Goal: Task Accomplishment & Management: Use online tool/utility

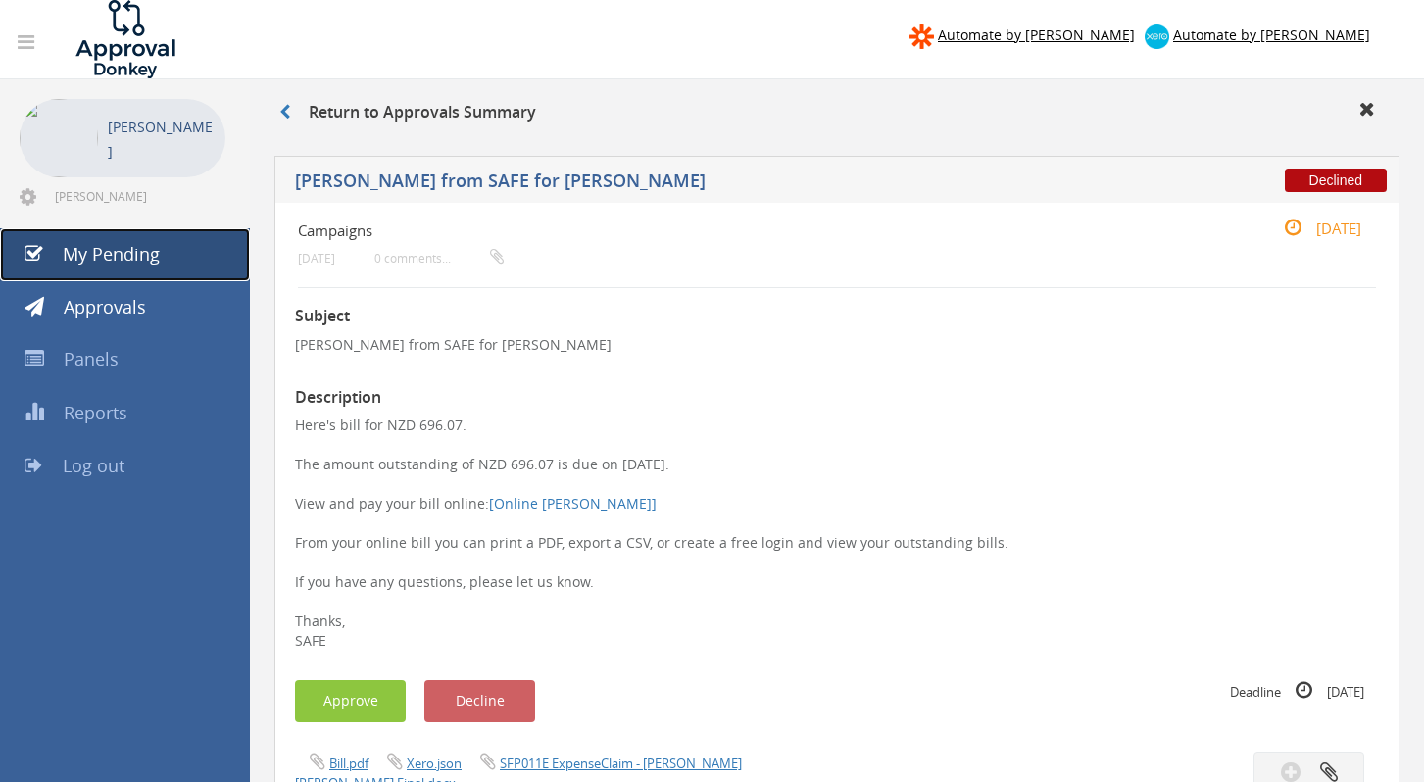
click at [161, 256] on link "My Pending" at bounding box center [125, 254] width 250 height 53
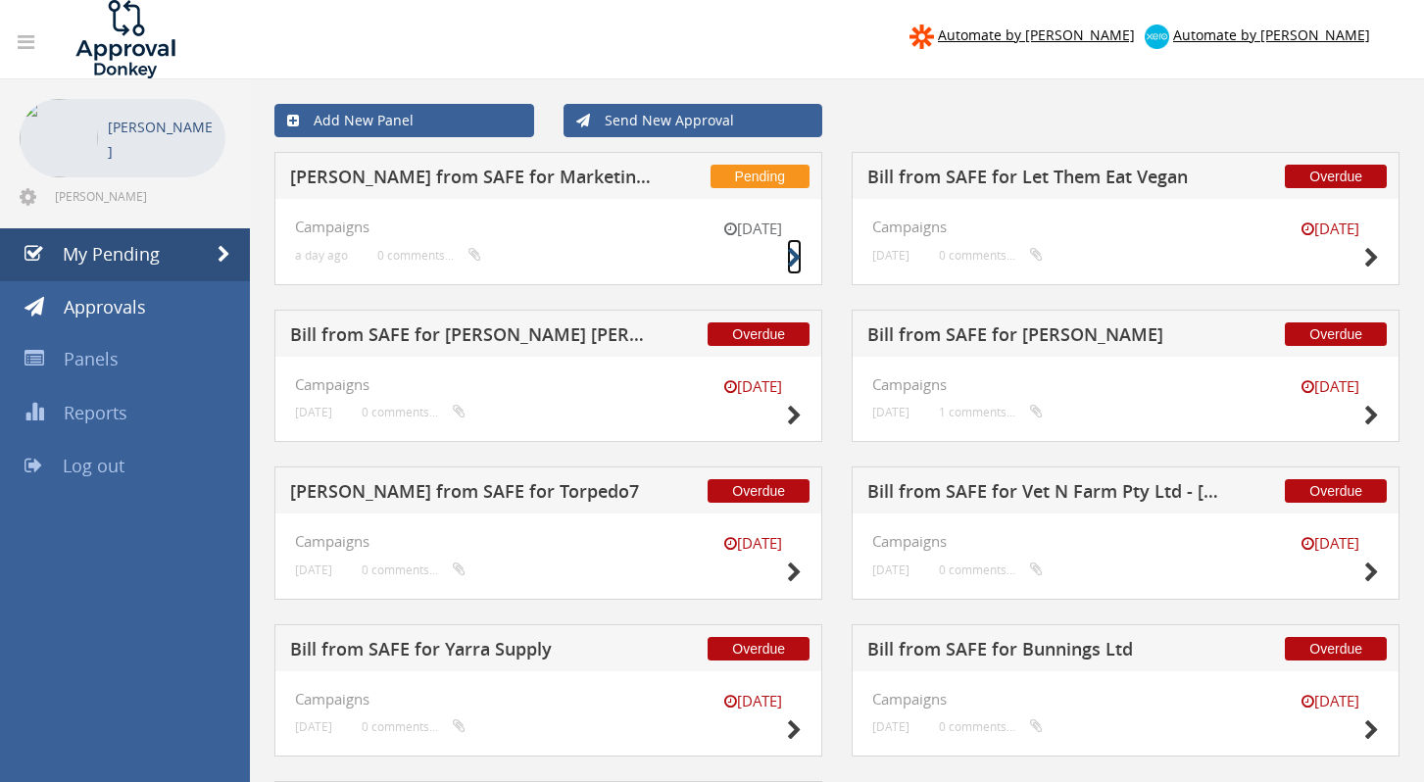
click at [797, 264] on icon at bounding box center [794, 258] width 15 height 21
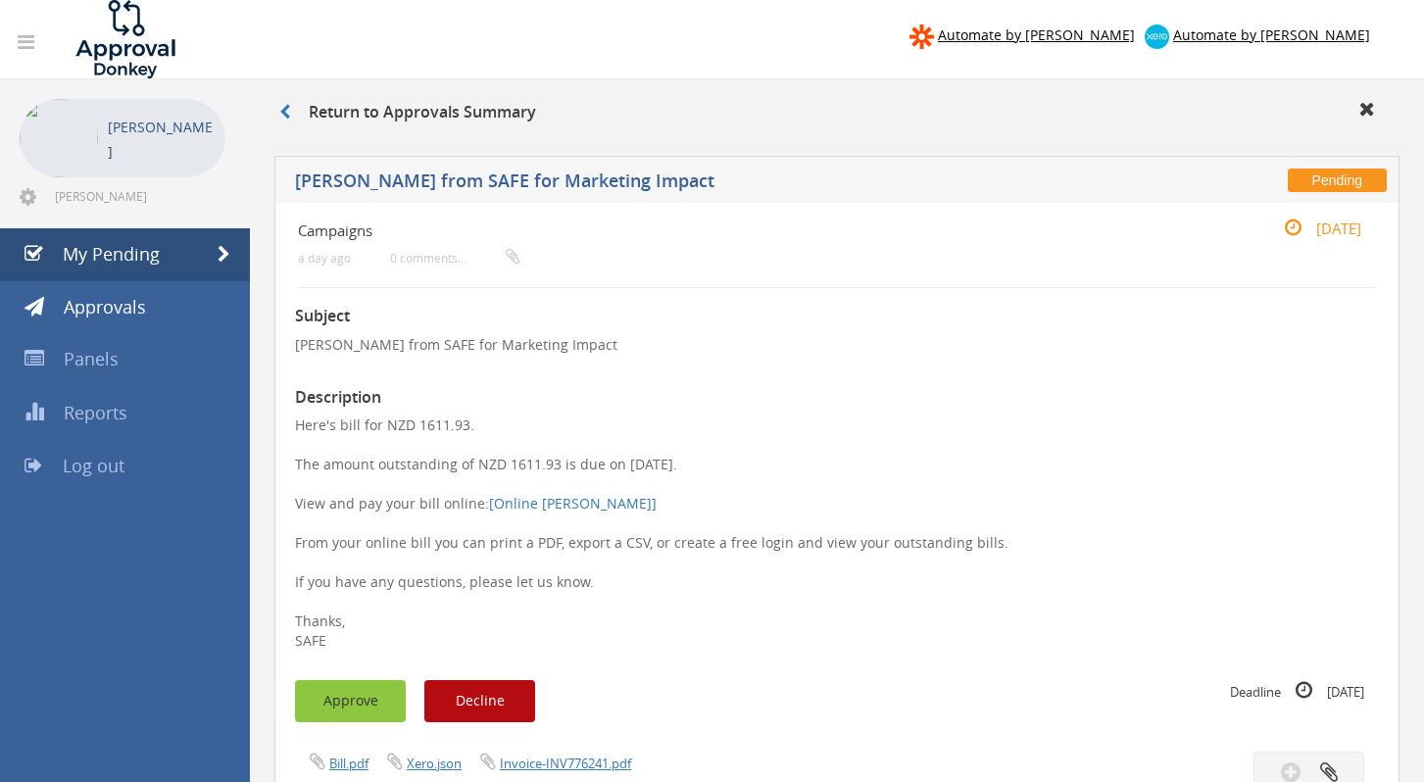
click at [369, 709] on button "Approve" at bounding box center [350, 701] width 111 height 42
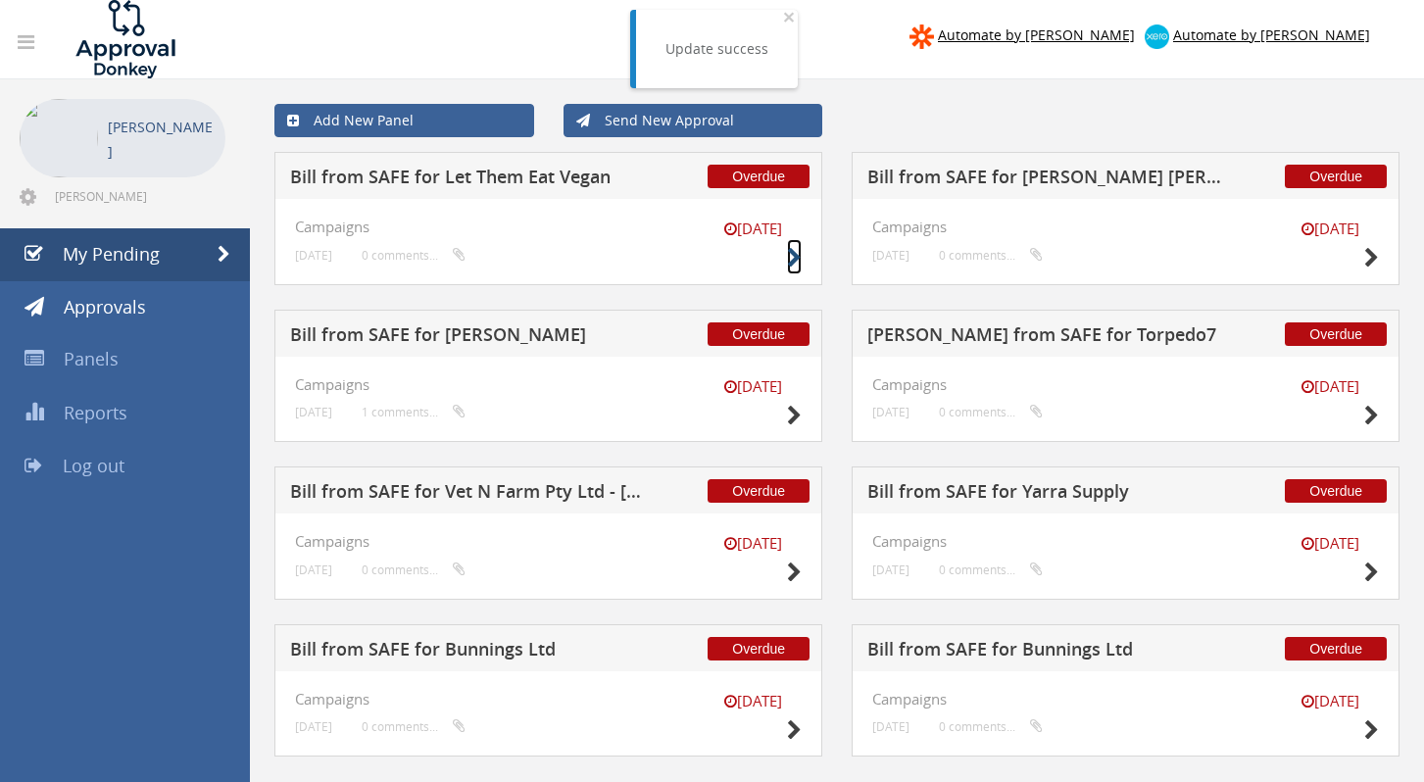
click at [793, 257] on icon at bounding box center [794, 258] width 15 height 21
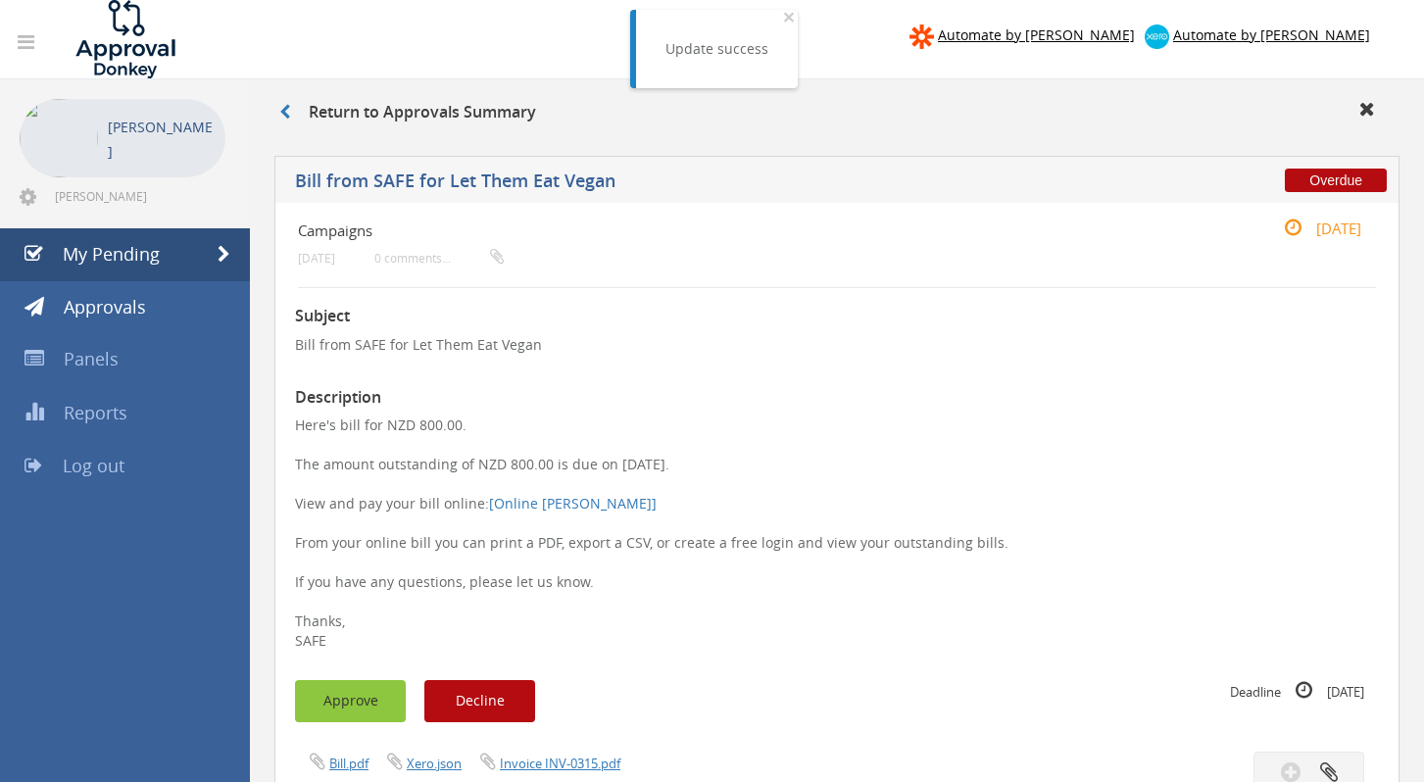
click at [349, 688] on button "Approve" at bounding box center [350, 701] width 111 height 42
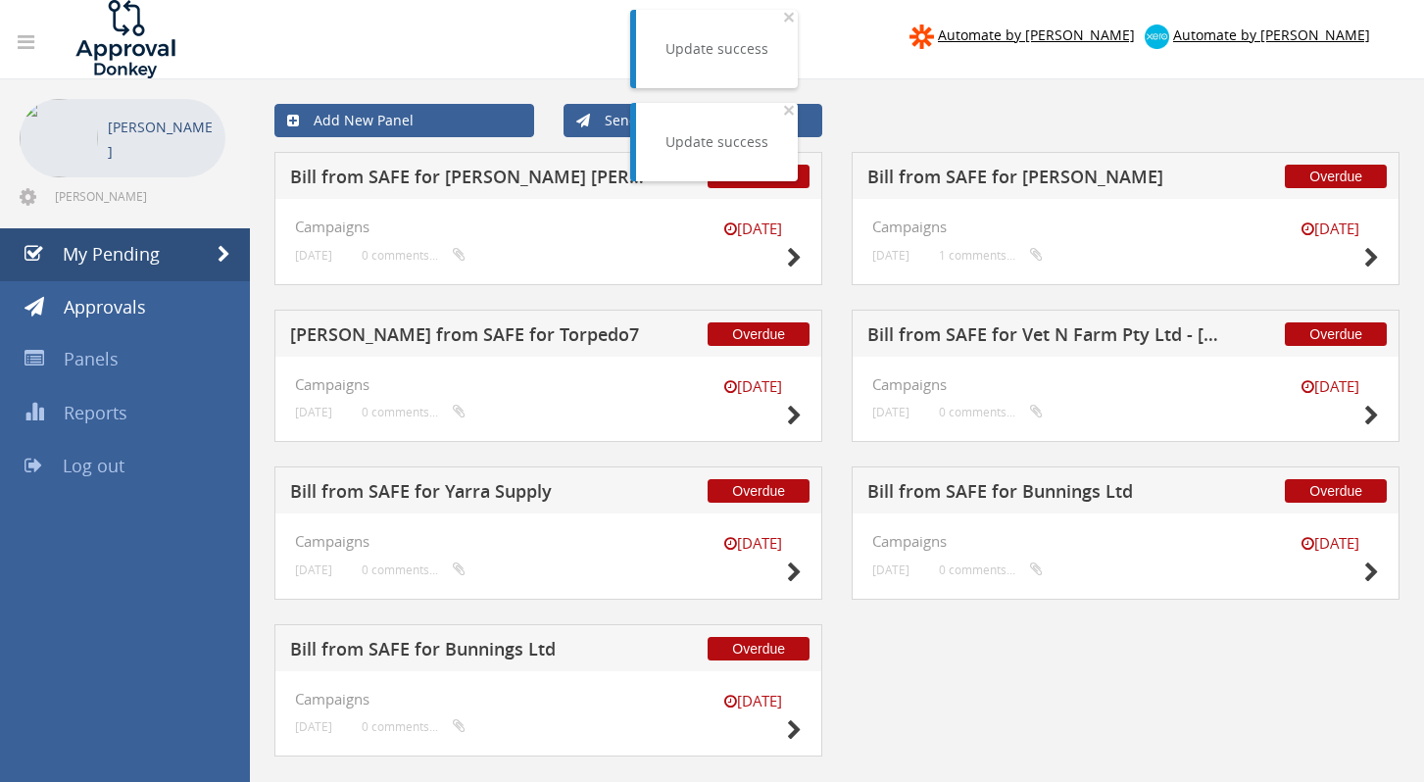
click at [804, 260] on div "[DATE] Campaigns [DATE] 0 comments..." at bounding box center [548, 242] width 548 height 86
click at [798, 257] on icon at bounding box center [794, 258] width 15 height 21
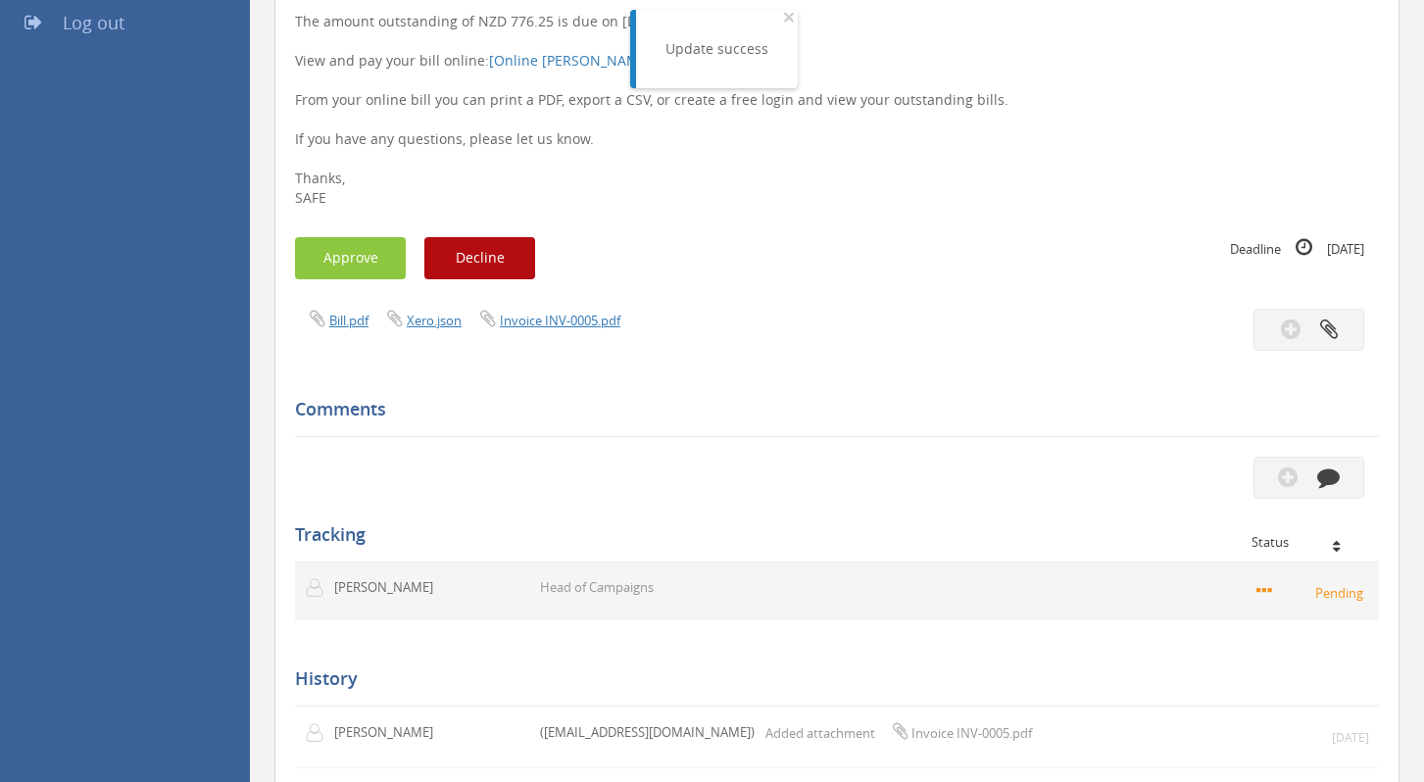
scroll to position [445, 0]
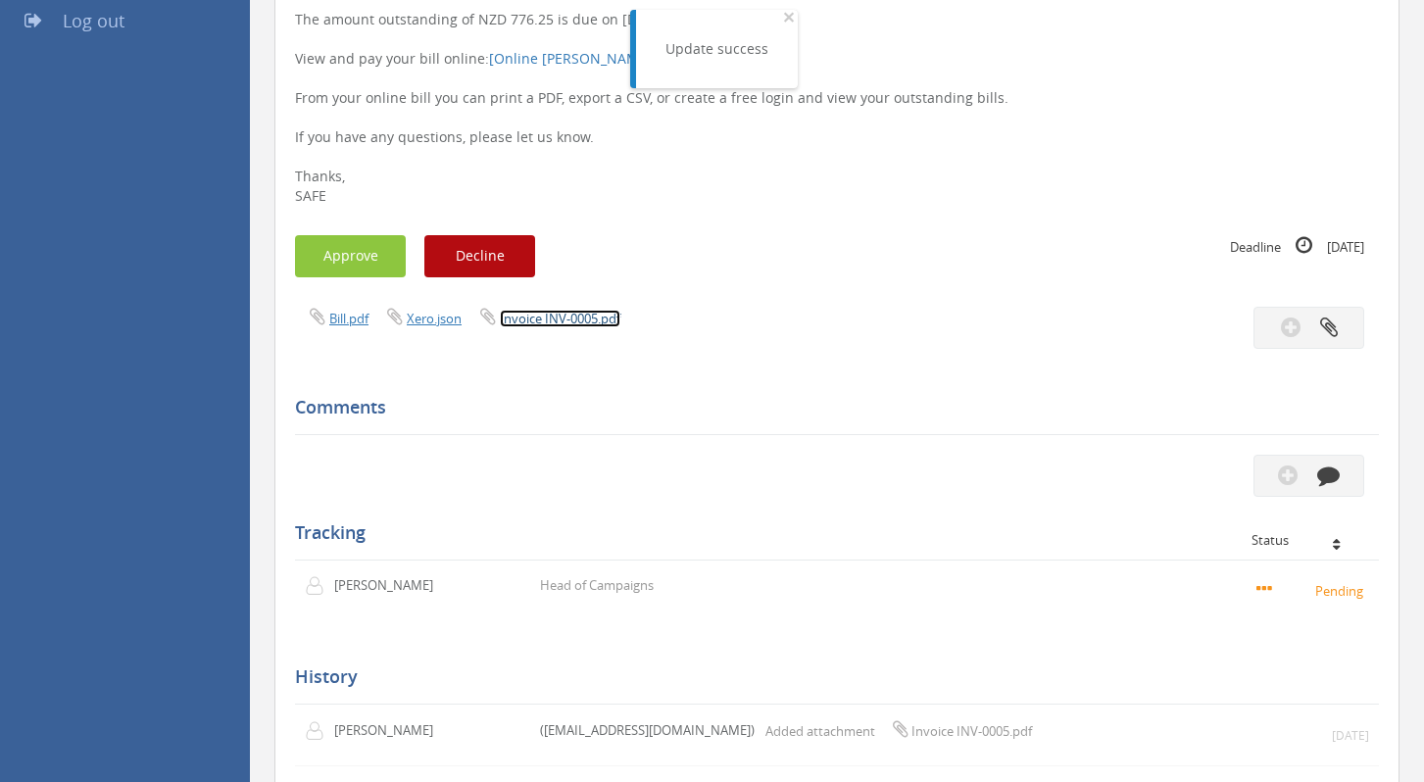
click at [560, 314] on link "Invoice INV-0005.pdf" at bounding box center [560, 319] width 121 height 18
click at [334, 261] on button "Approve" at bounding box center [350, 256] width 111 height 42
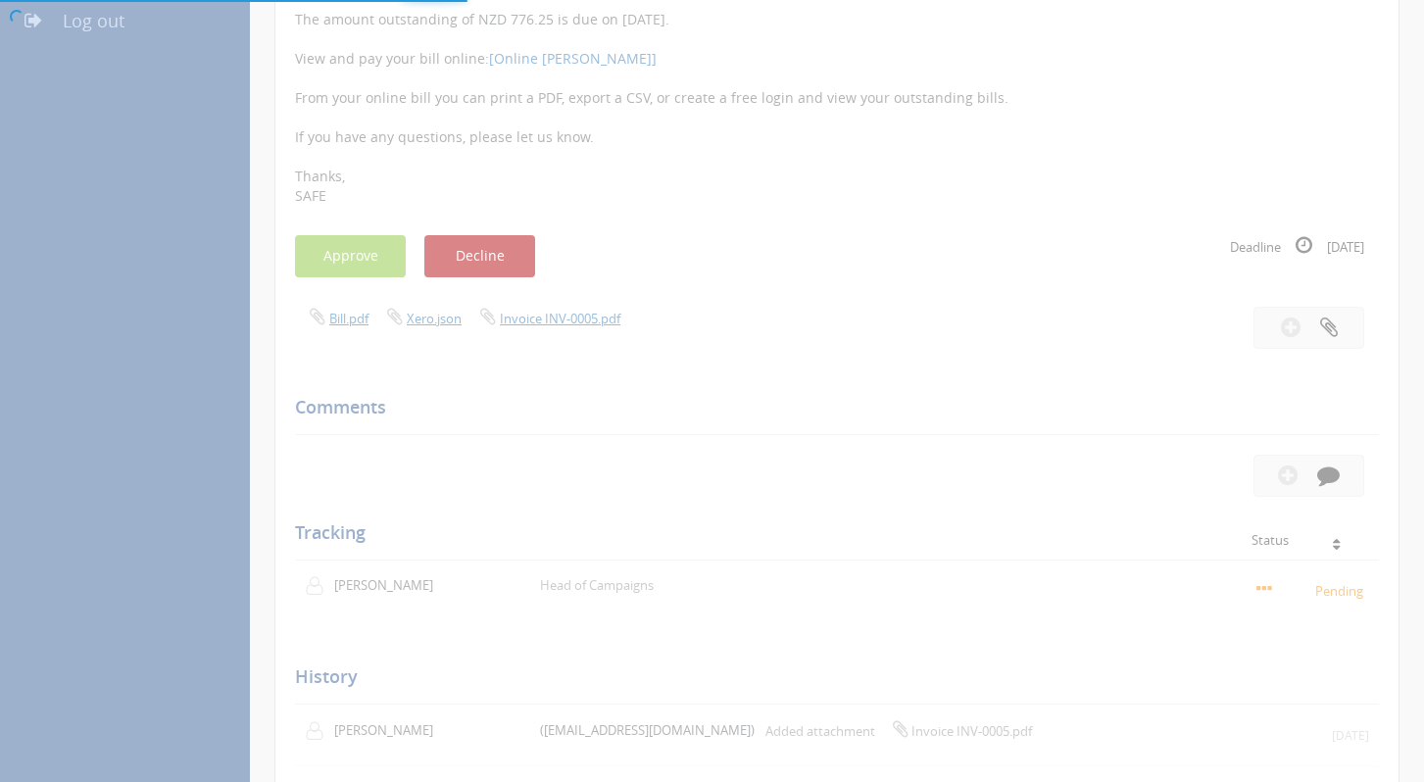
scroll to position [79, 0]
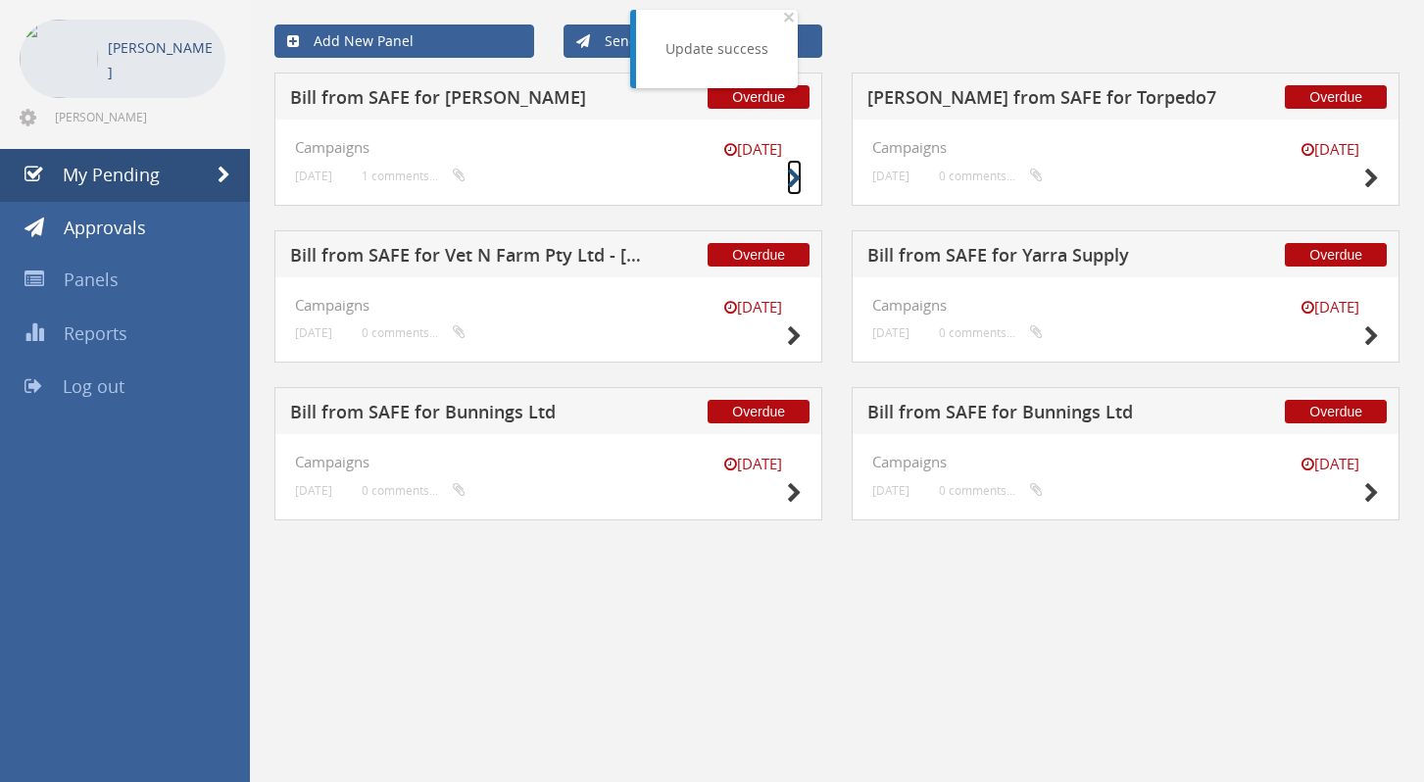
click at [789, 174] on icon at bounding box center [794, 179] width 15 height 21
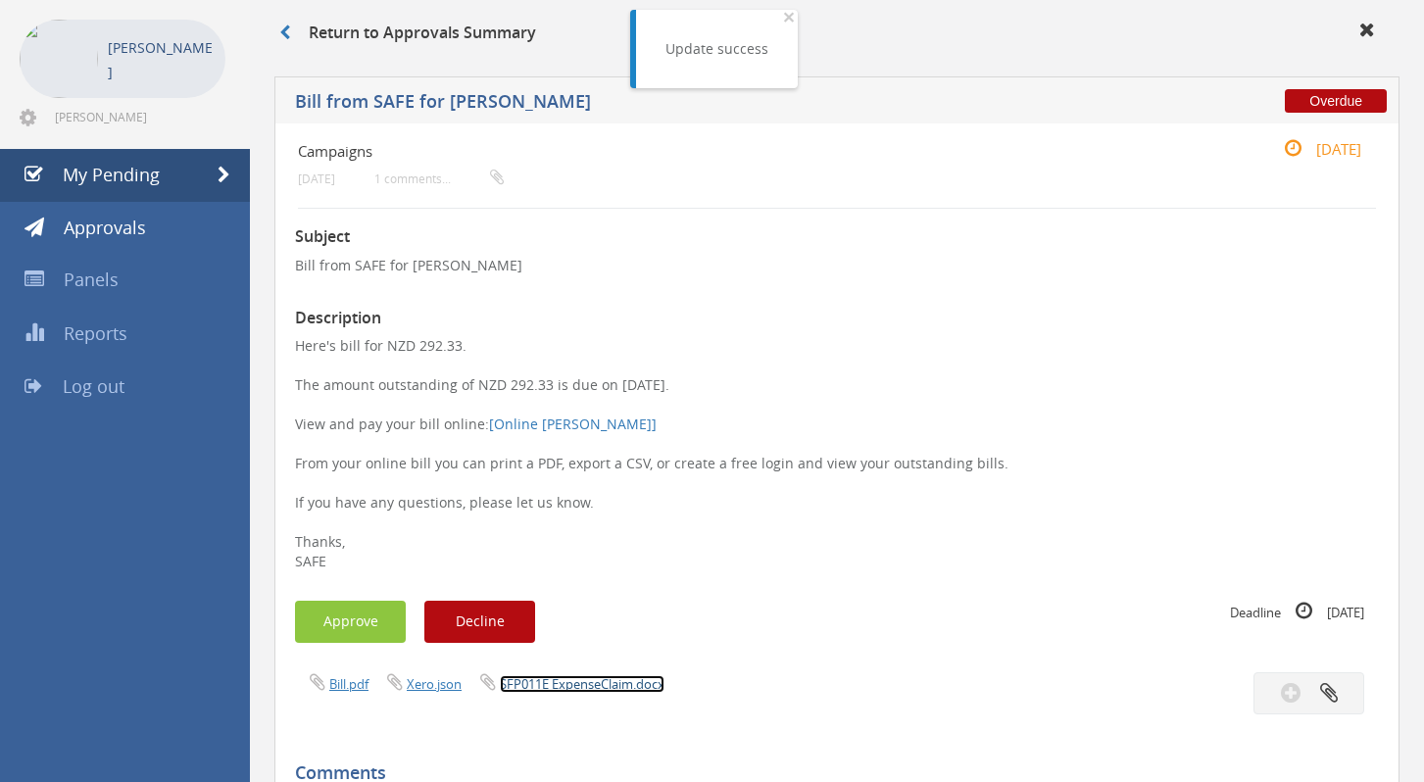
click at [543, 686] on link "SFP011E ExpenseClaim.docx" at bounding box center [582, 684] width 165 height 18
click at [811, 485] on p "Here's bill for NZD 292.33. The amount outstanding of NZD 292.33 is due on [DAT…" at bounding box center [837, 453] width 1084 height 235
click at [340, 691] on link "Bill.pdf" at bounding box center [348, 684] width 39 height 18
click at [363, 625] on button "Approve" at bounding box center [350, 622] width 111 height 42
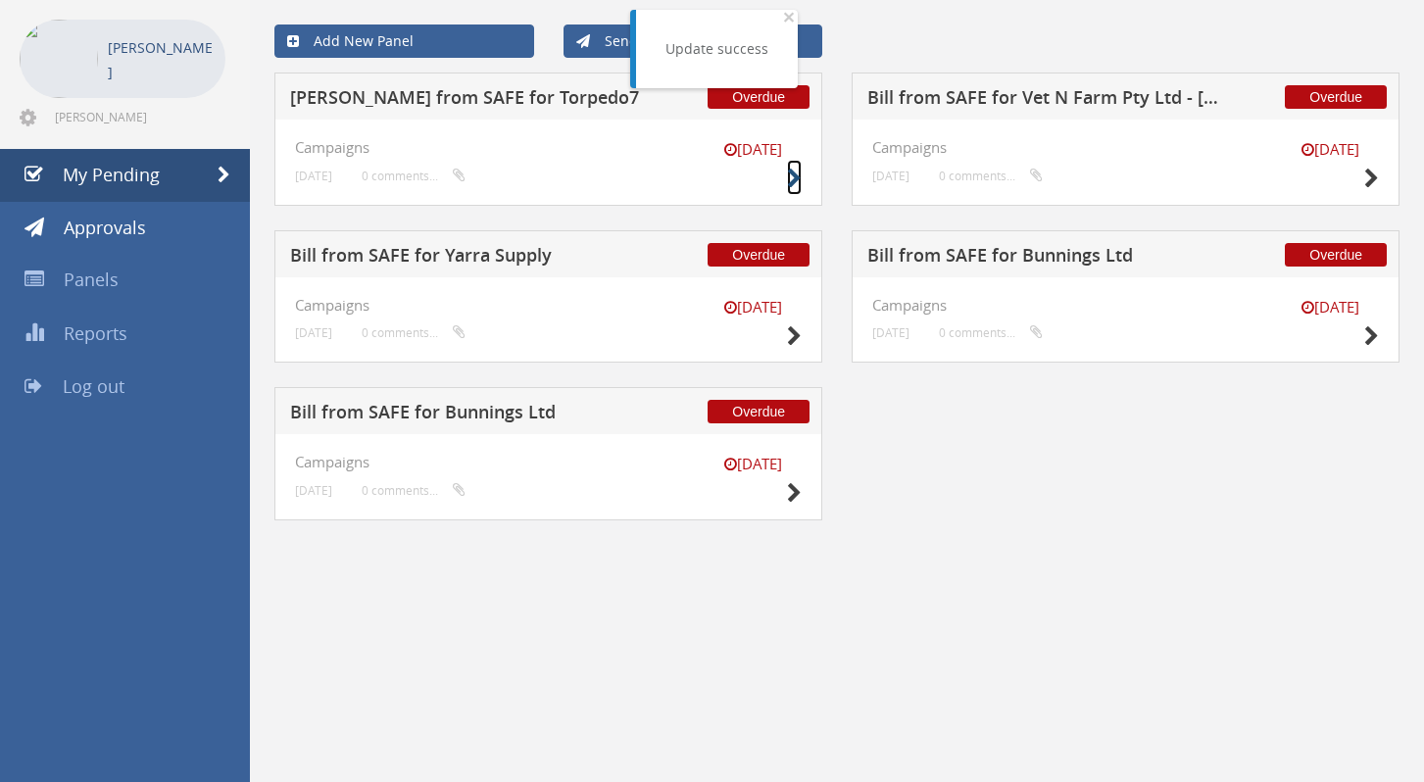
click at [798, 181] on icon at bounding box center [794, 179] width 15 height 21
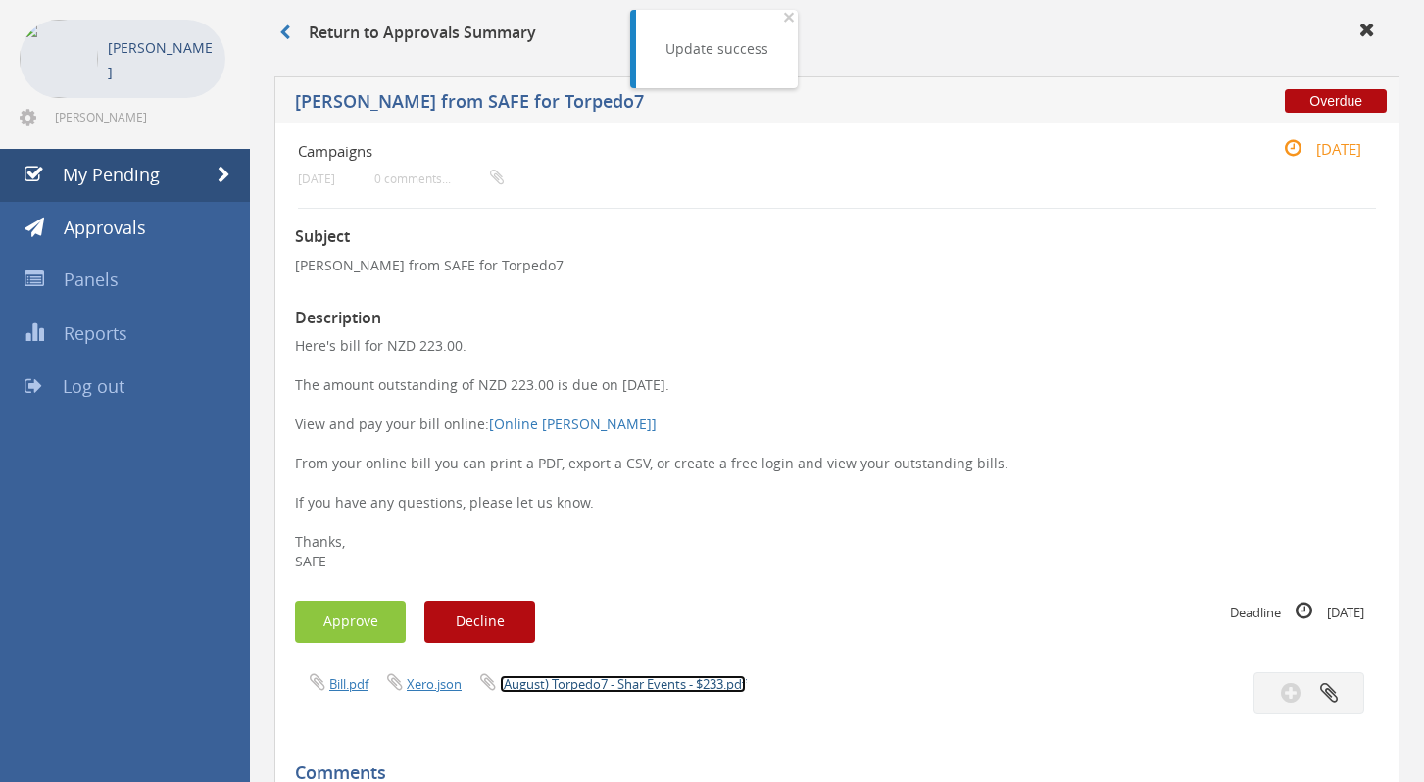
click at [594, 692] on link "(August) Torpedo7 - Shar Events - $233.pdf" at bounding box center [623, 684] width 246 height 18
click at [354, 621] on button "Approve" at bounding box center [350, 622] width 111 height 42
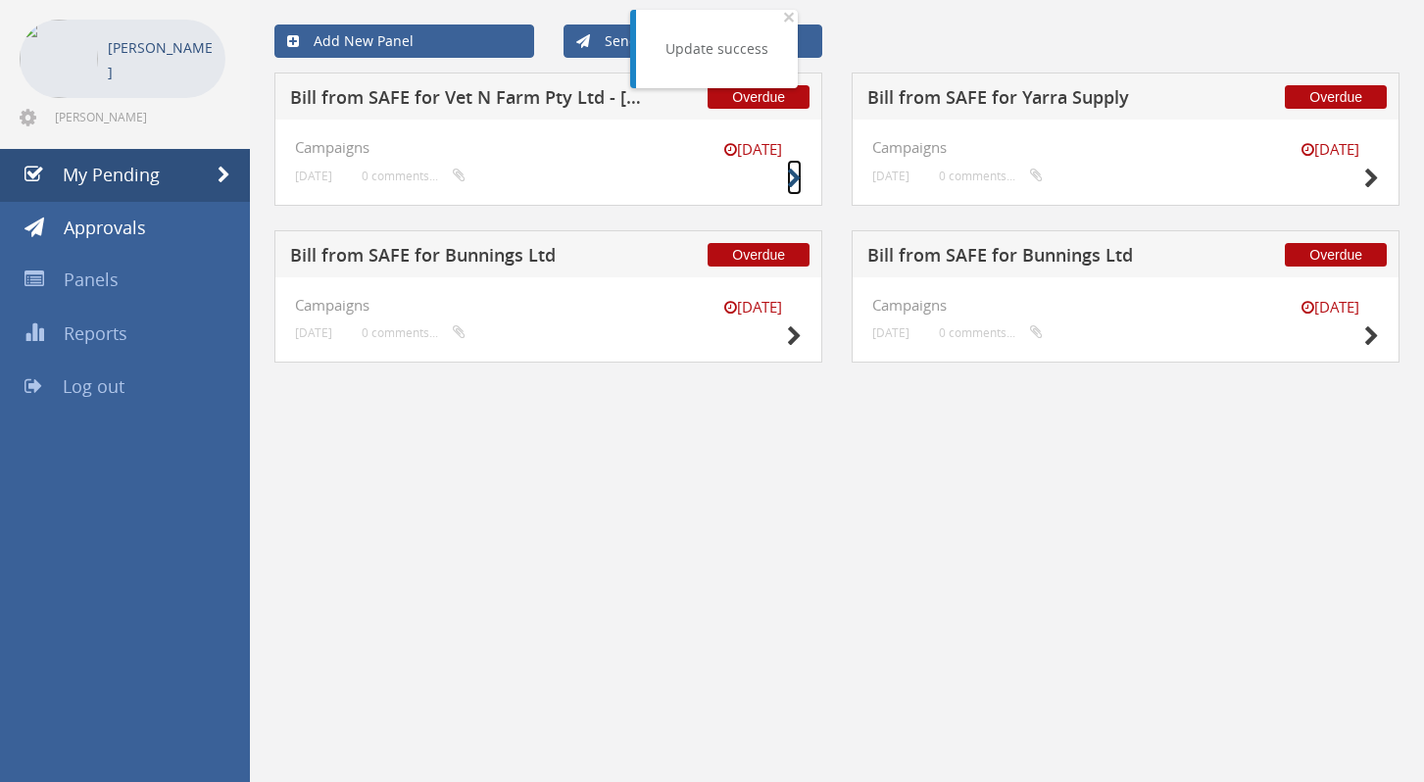
click at [794, 187] on icon at bounding box center [794, 179] width 15 height 21
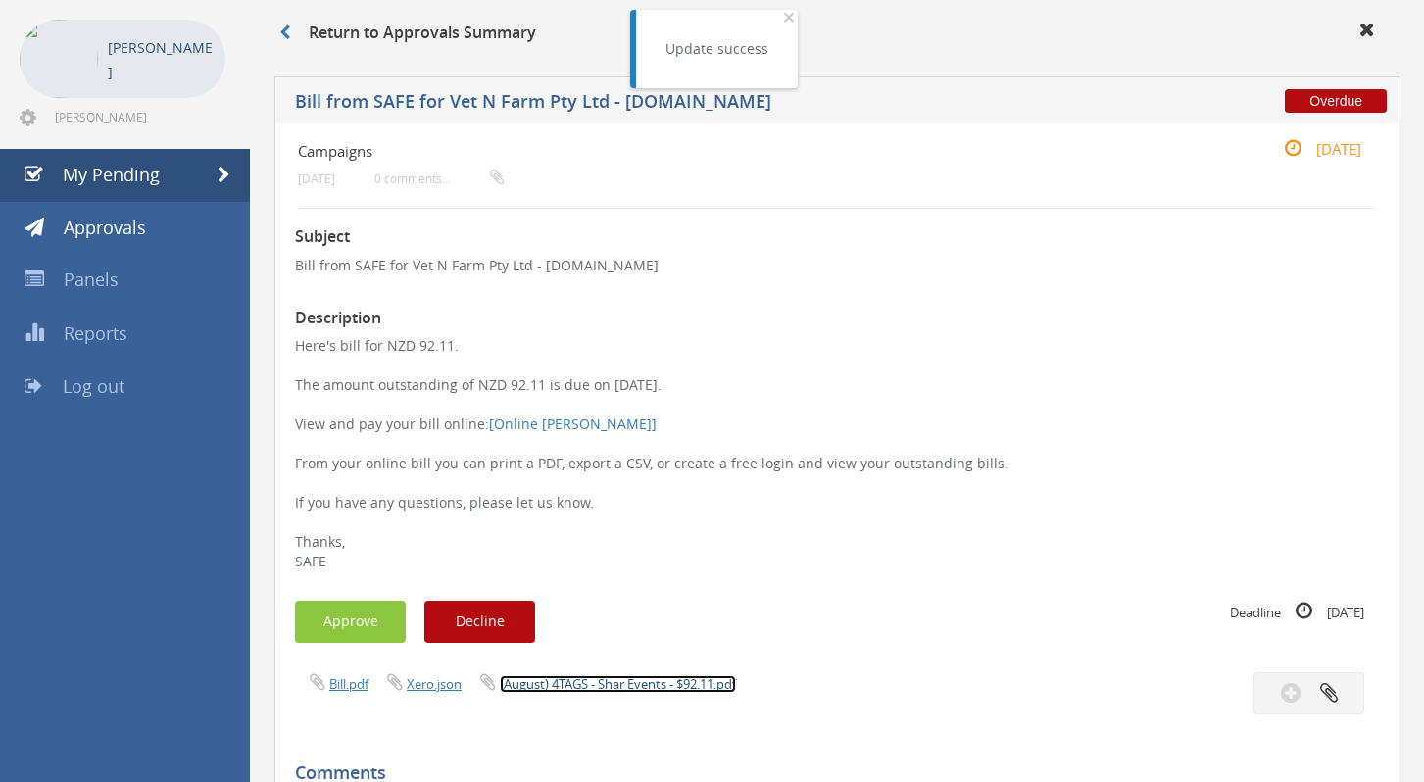
click at [691, 692] on link "(August) 4TAGS - Shar Events - $92.11.pdf" at bounding box center [618, 684] width 236 height 18
click at [327, 614] on button "Approve" at bounding box center [350, 622] width 111 height 42
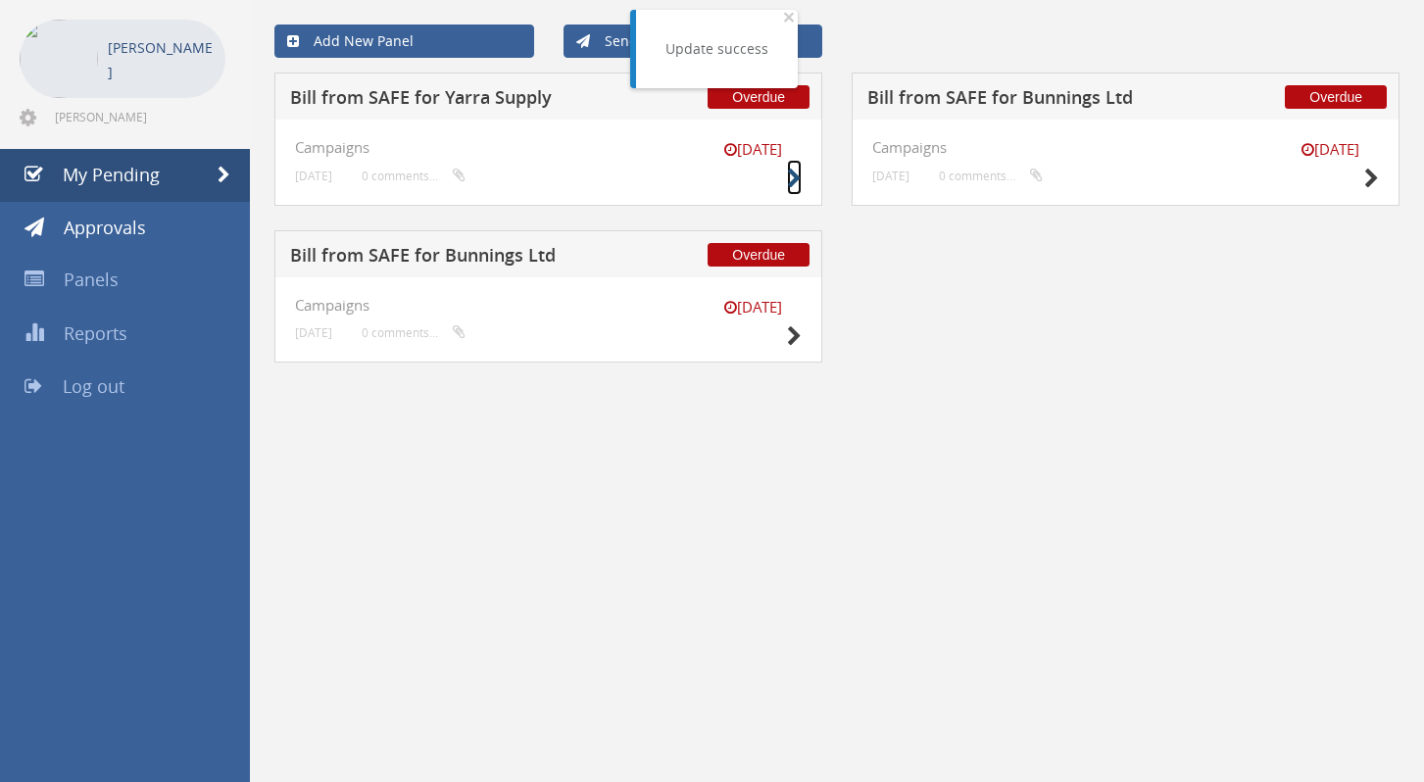
click at [796, 177] on icon at bounding box center [794, 179] width 15 height 21
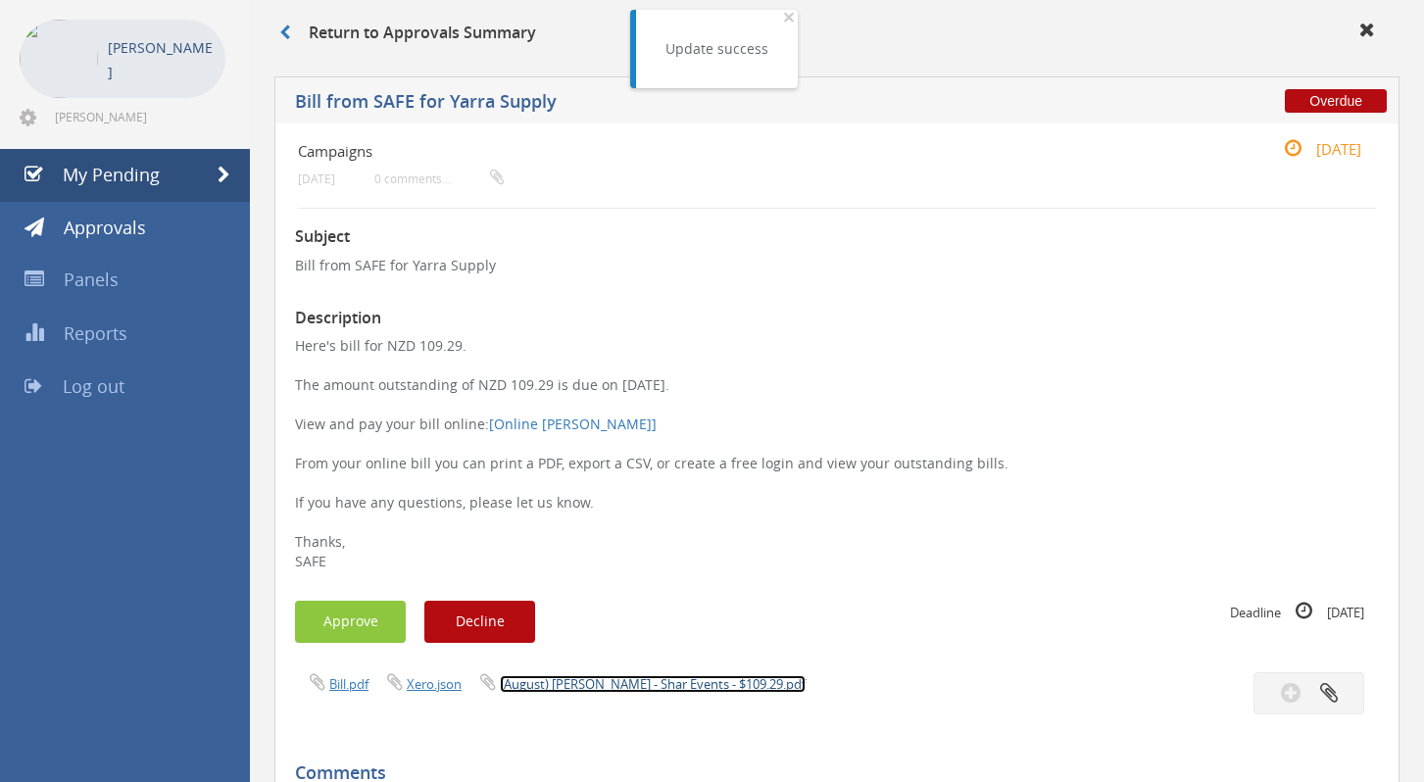
click at [580, 684] on link "(August) [PERSON_NAME] - Shar Events - $109.29.pdf" at bounding box center [653, 684] width 306 height 18
click at [355, 627] on button "Approve" at bounding box center [350, 622] width 111 height 42
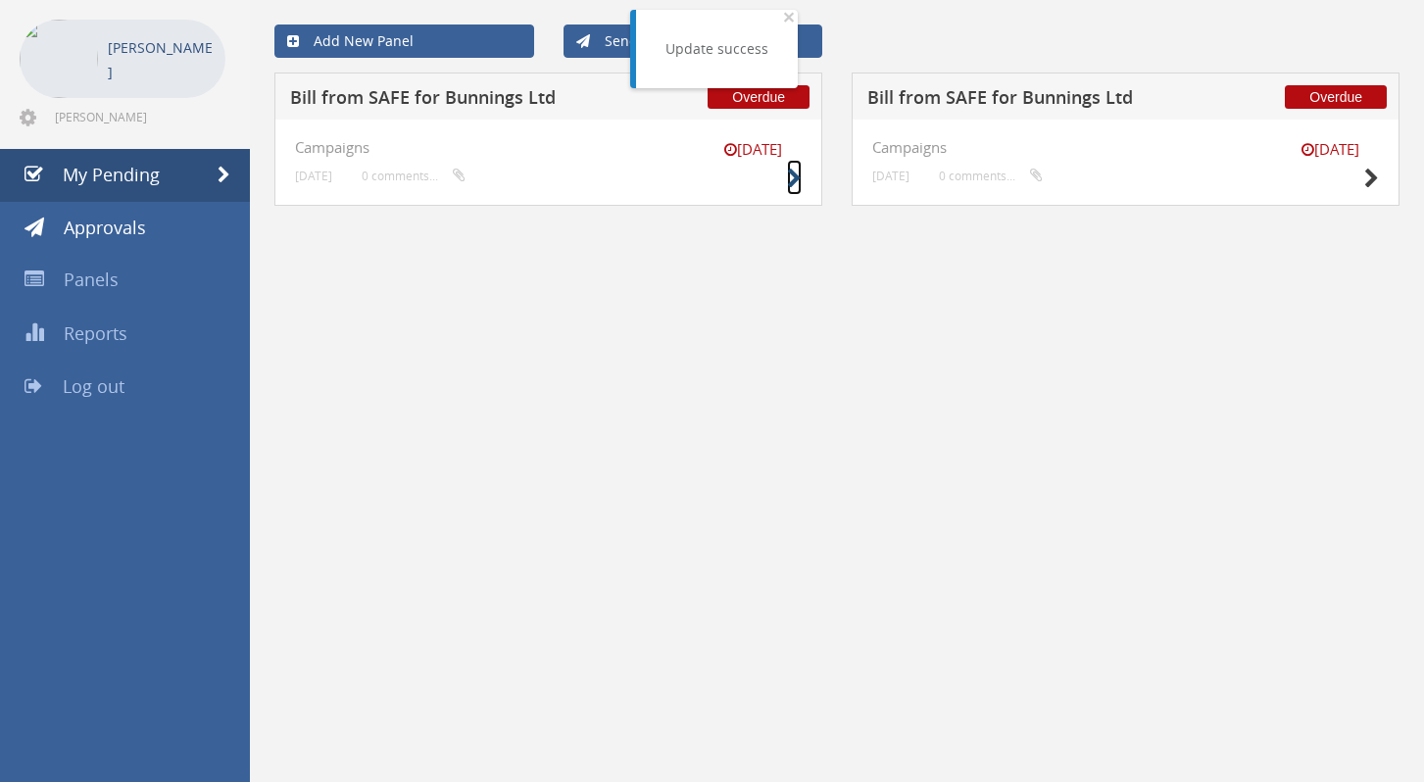
click at [795, 180] on icon at bounding box center [794, 179] width 15 height 21
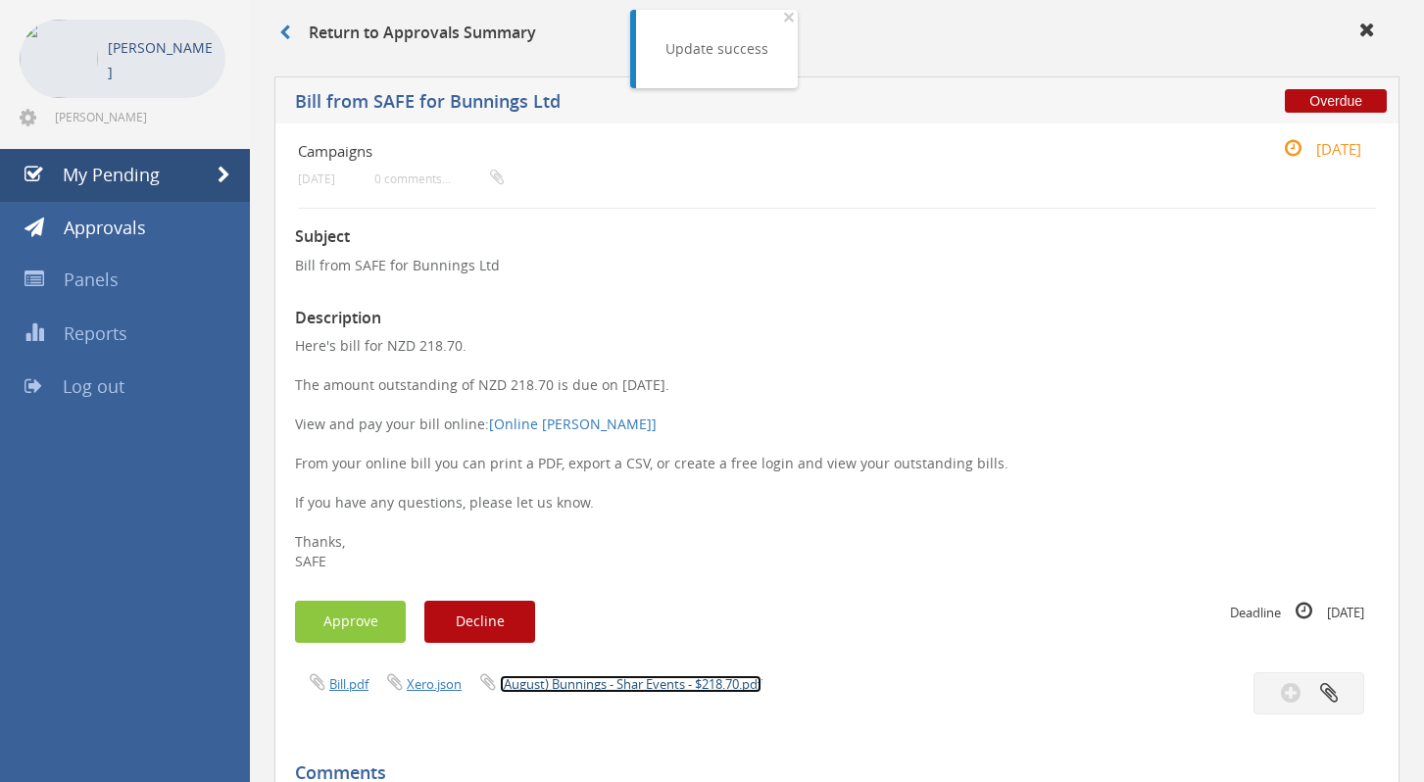
click at [658, 684] on link "(August) Bunnings - Shar Events - $218.70.pdf" at bounding box center [631, 684] width 262 height 18
click at [361, 634] on button "Approve" at bounding box center [350, 622] width 111 height 42
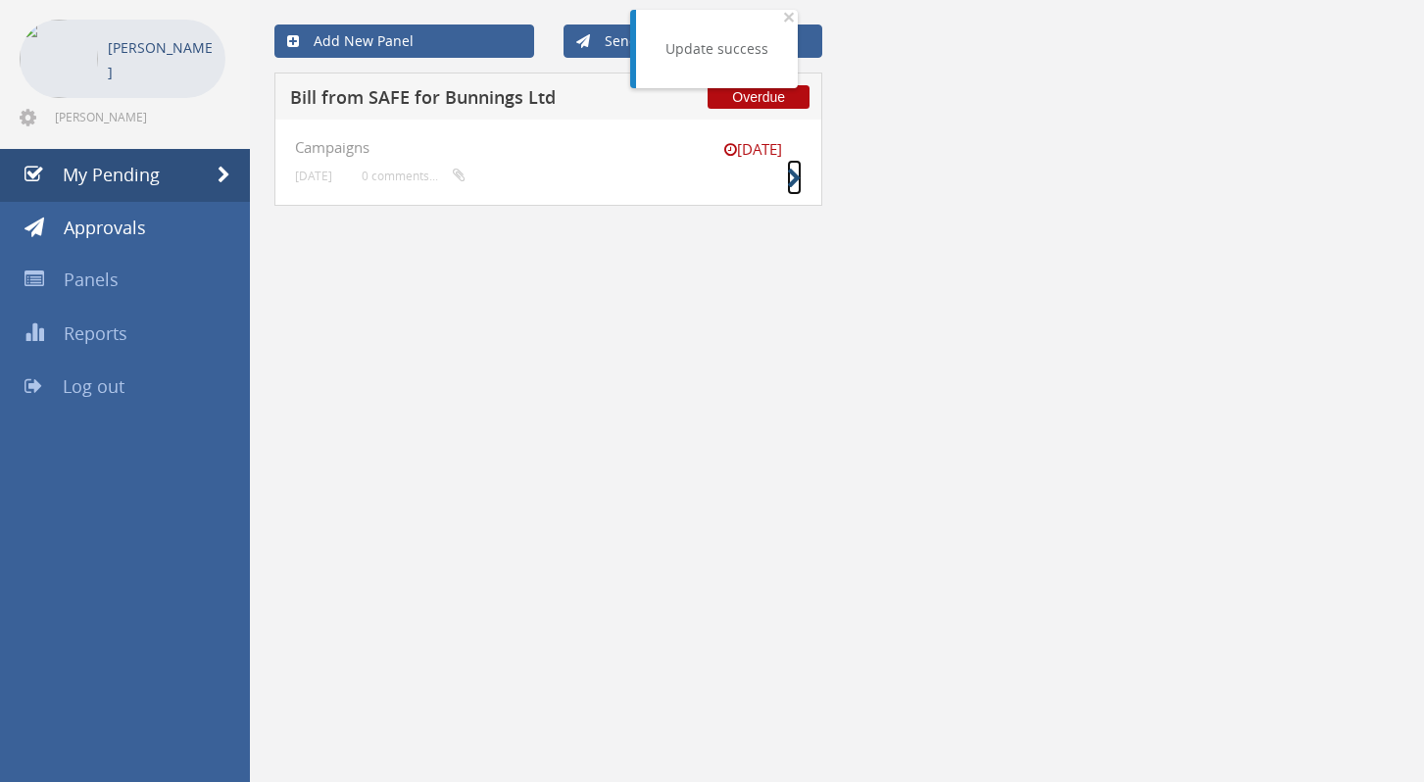
click at [796, 176] on icon at bounding box center [794, 179] width 15 height 21
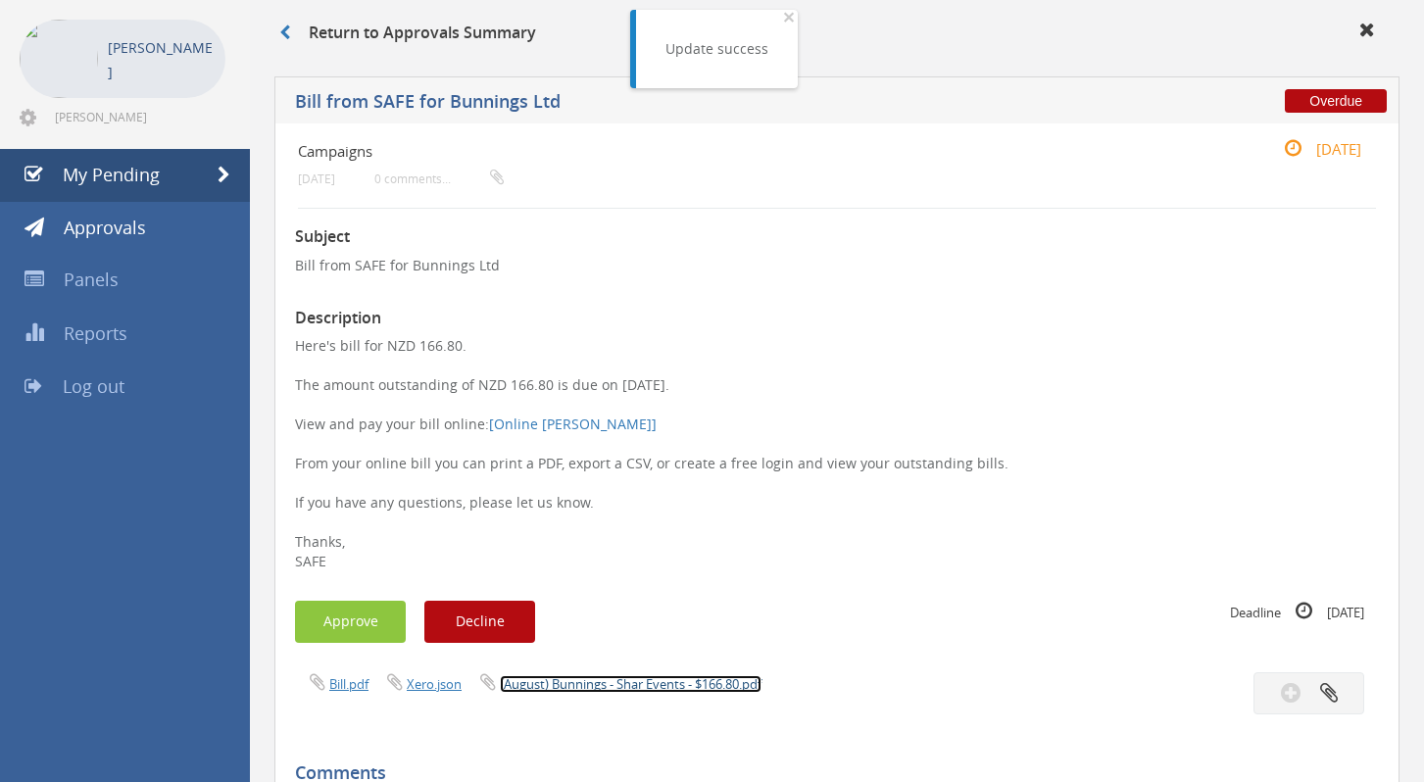
click at [596, 688] on link "(August) Bunnings - Shar Events - $166.80.pdf" at bounding box center [631, 684] width 262 height 18
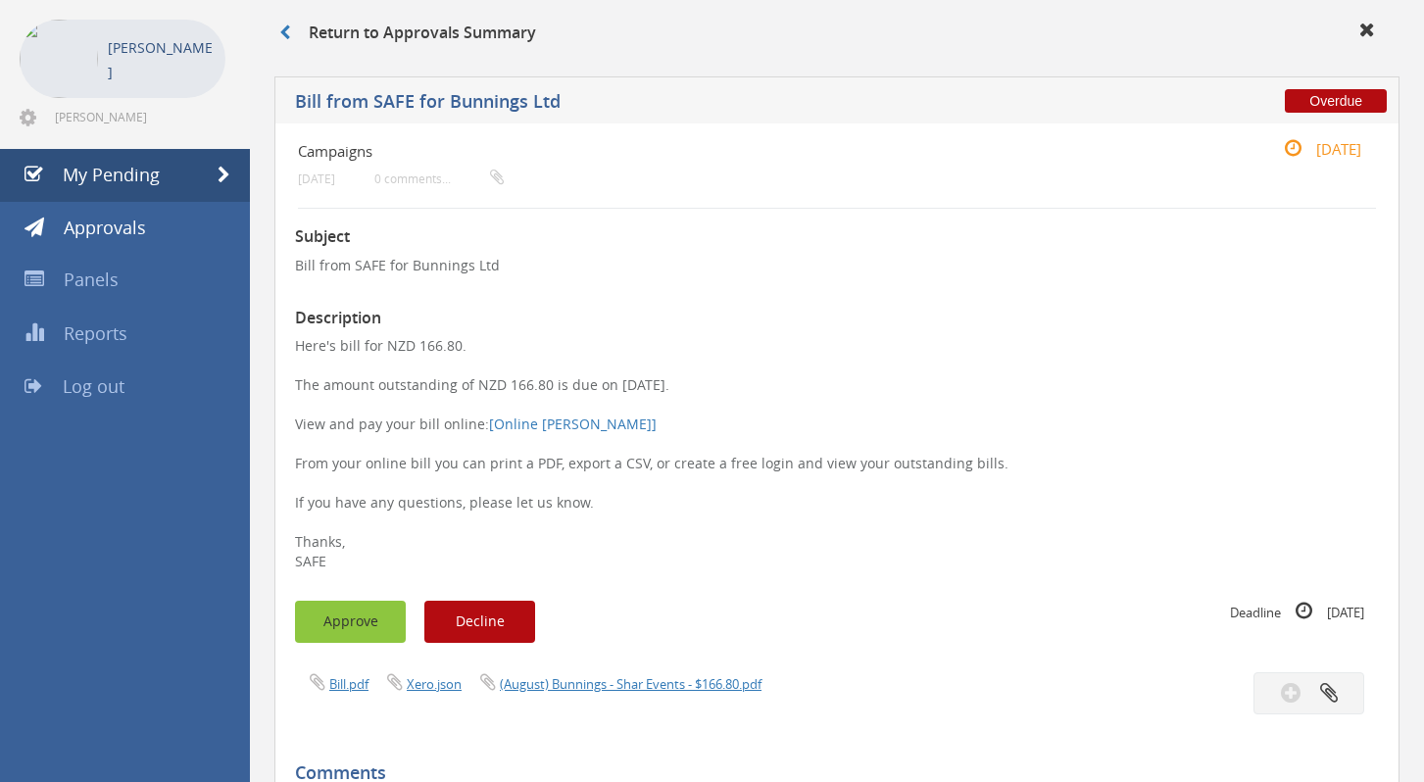
click at [376, 603] on button "Approve" at bounding box center [350, 622] width 111 height 42
